Goal: Transaction & Acquisition: Purchase product/service

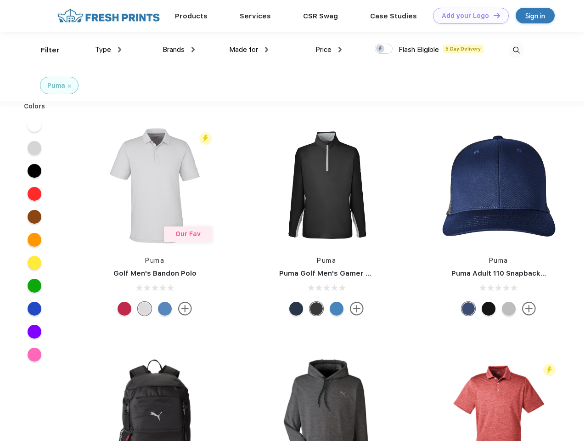
click at [468, 16] on link "Add your Logo Design Tool" at bounding box center [471, 16] width 76 height 16
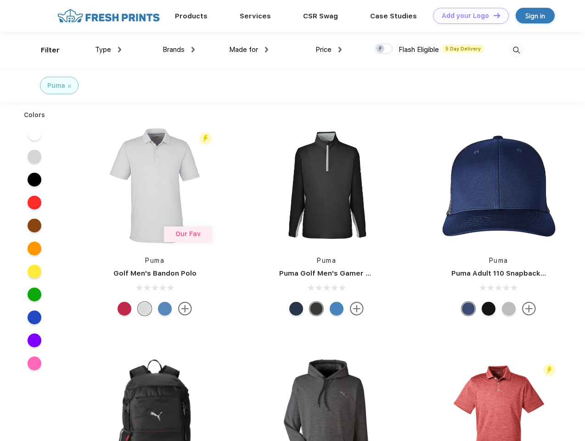
click at [0, 0] on div "Design Tool" at bounding box center [0, 0] width 0 height 0
click at [493, 15] on link "Add your Logo Design Tool" at bounding box center [471, 16] width 76 height 16
click at [44, 50] on div "Filter" at bounding box center [50, 50] width 19 height 11
click at [108, 50] on span "Type" at bounding box center [103, 49] width 16 height 8
click at [179, 50] on span "Brands" at bounding box center [174, 49] width 22 height 8
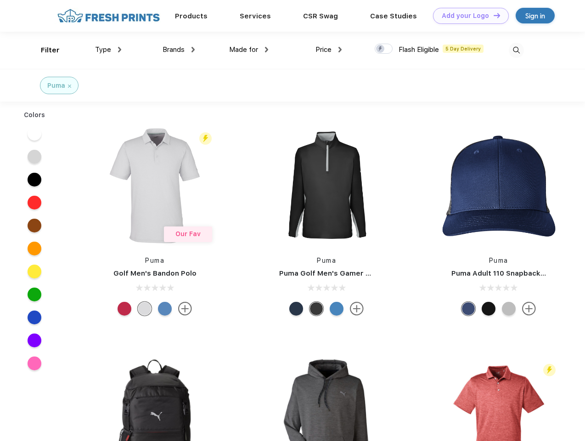
click at [249, 50] on span "Made for" at bounding box center [243, 49] width 29 height 8
click at [329, 50] on span "Price" at bounding box center [324, 49] width 16 height 8
click at [384, 49] on div at bounding box center [384, 49] width 18 height 10
click at [381, 49] on input "checkbox" at bounding box center [378, 46] width 6 height 6
click at [516, 50] on img at bounding box center [516, 50] width 15 height 15
